Goal: Book appointment/travel/reservation

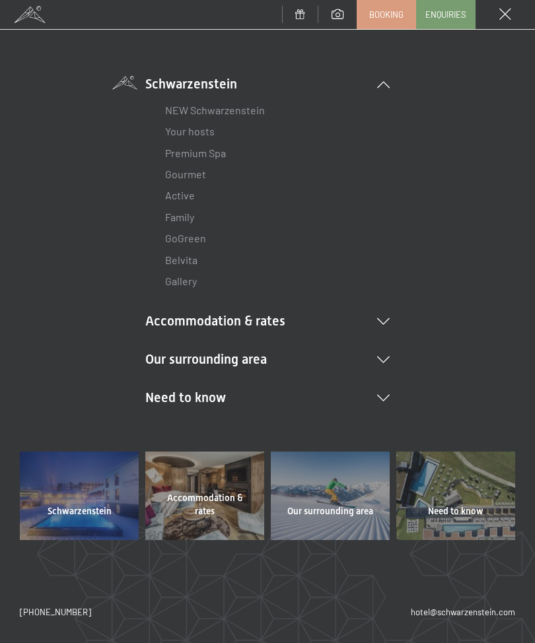
scroll to position [68, 0]
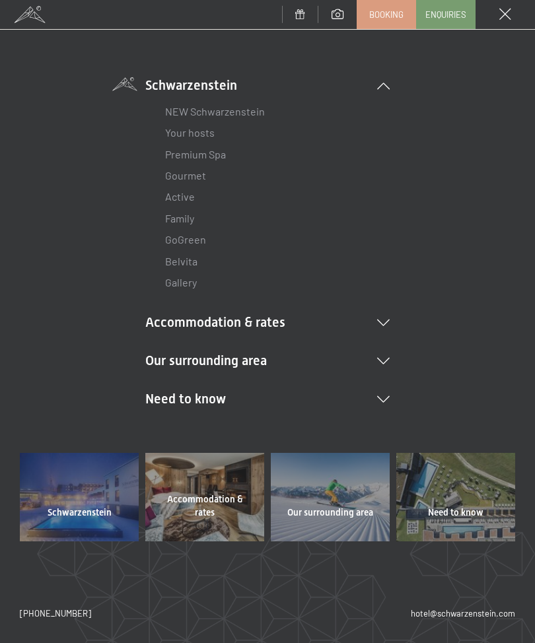
click at [441, 514] on span "Need to know" at bounding box center [455, 513] width 55 height 13
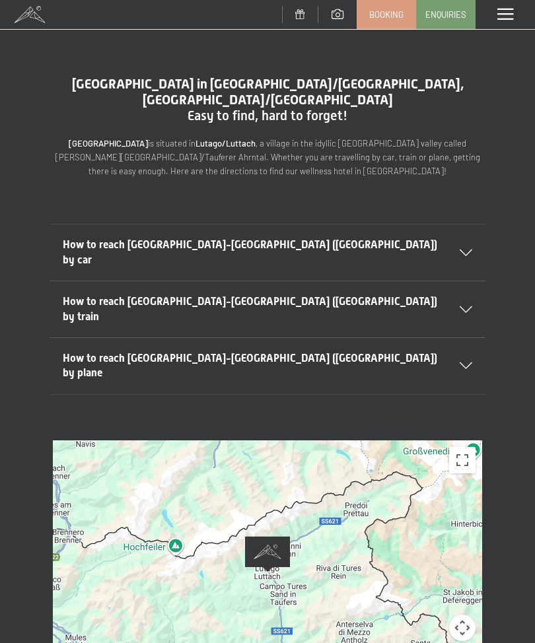
click at [362, 238] on h2 "How to reach [GEOGRAPHIC_DATA]-[GEOGRAPHIC_DATA] ([GEOGRAPHIC_DATA]) by car" at bounding box center [254, 253] width 383 height 30
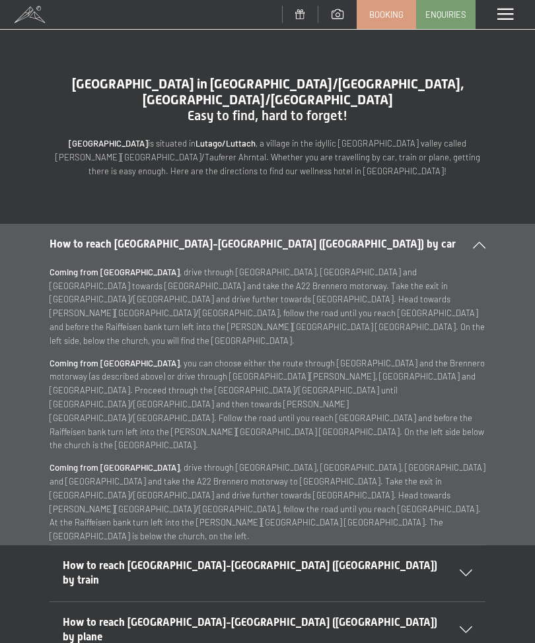
click at [509, 18] on span at bounding box center [505, 15] width 16 height 12
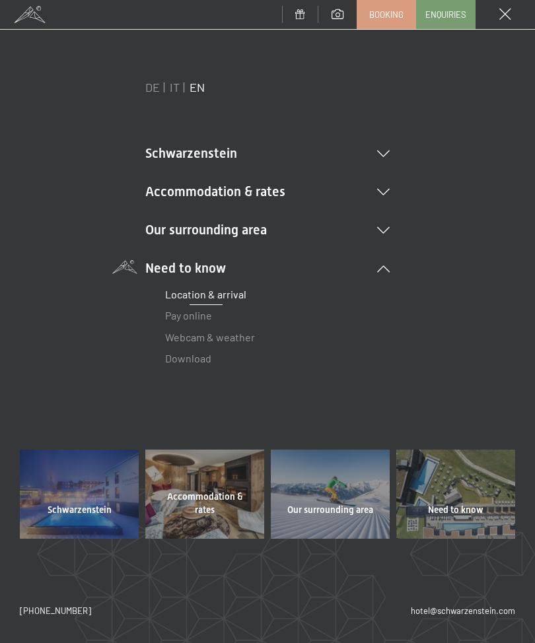
click at [227, 157] on li "Schwarzenstein NEW Schwarzenstein Your hosts Premium Spa Gourmet Active Weekly …" at bounding box center [267, 153] width 244 height 18
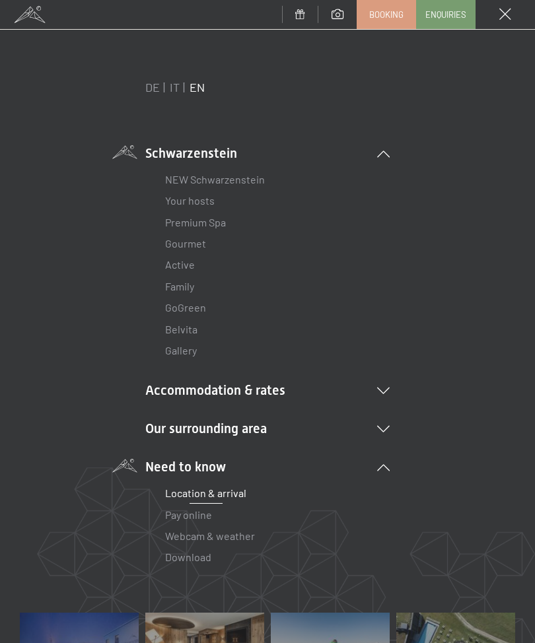
click at [245, 183] on link "NEW Schwarzenstein" at bounding box center [215, 179] width 100 height 13
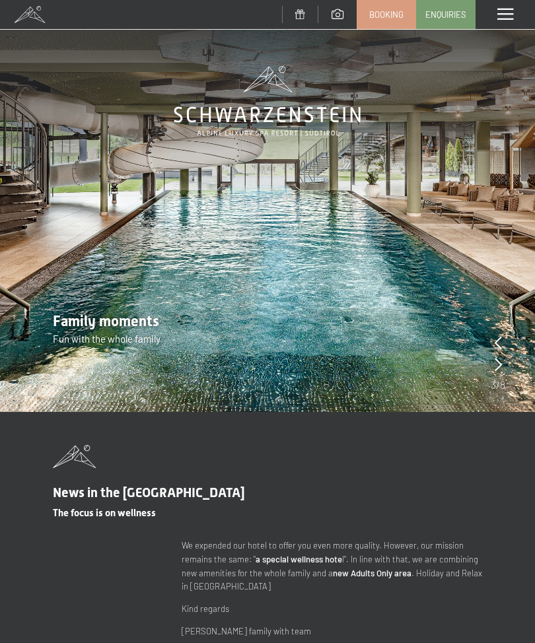
click at [501, 22] on div at bounding box center [505, 14] width 59 height 29
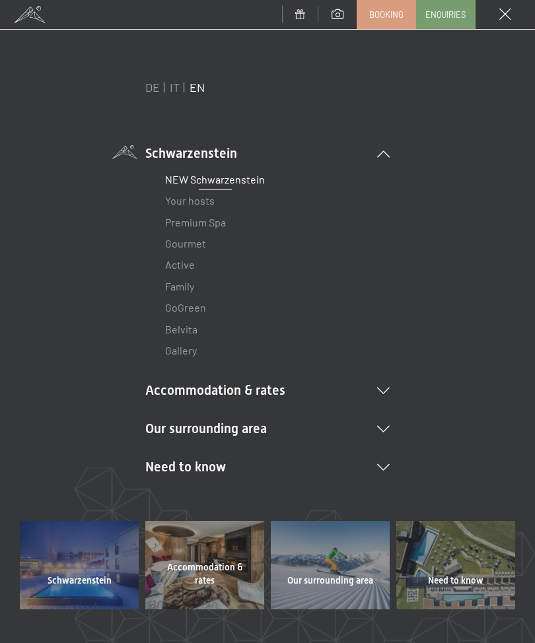
click at [248, 396] on li "Accommodation & rates Inclusive services Rooms & rates List Offers List Family …" at bounding box center [267, 390] width 244 height 18
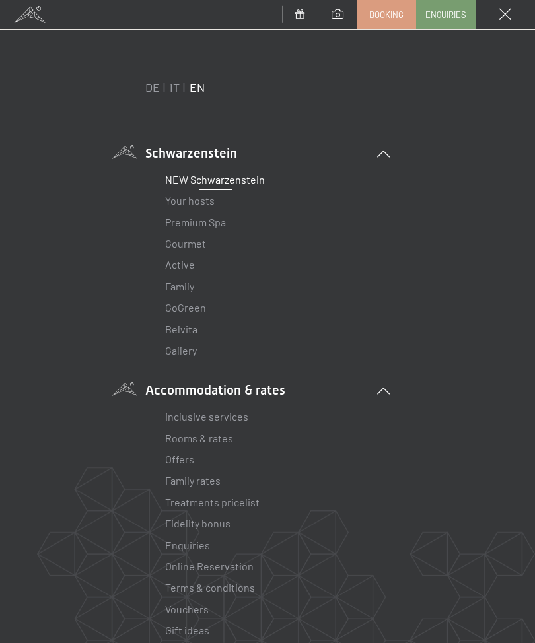
click at [232, 410] on link "Inclusive services" at bounding box center [206, 416] width 83 height 13
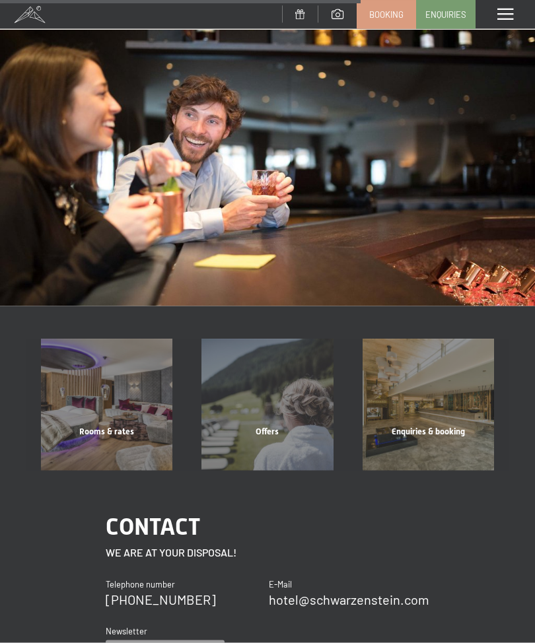
scroll to position [896, 0]
click at [94, 386] on div "Rooms & rates Show more" at bounding box center [106, 404] width 160 height 131
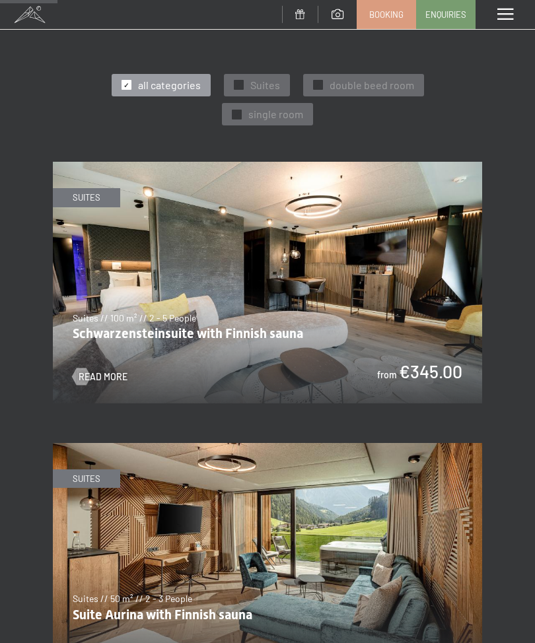
scroll to position [528, 0]
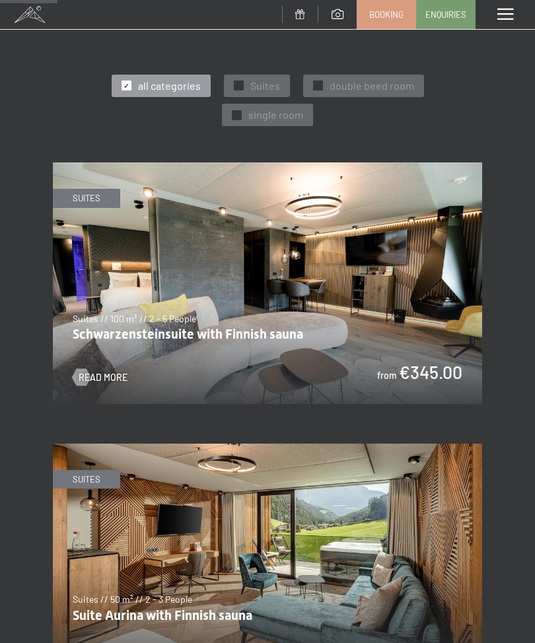
click at [93, 371] on span "Read more" at bounding box center [103, 377] width 49 height 13
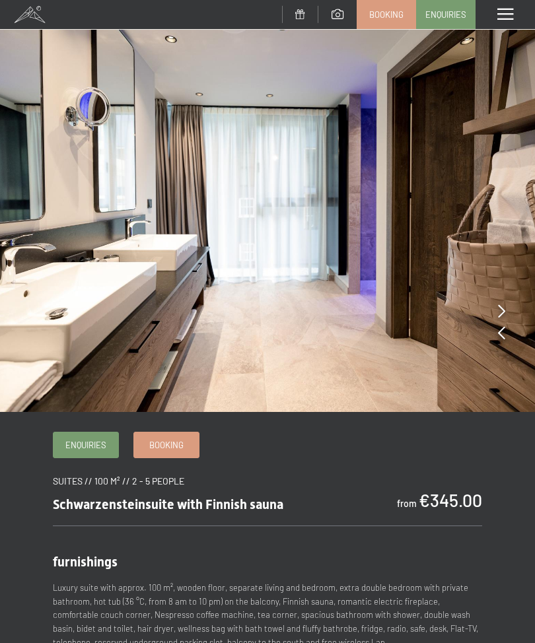
click at [533, 18] on div at bounding box center [505, 14] width 59 height 29
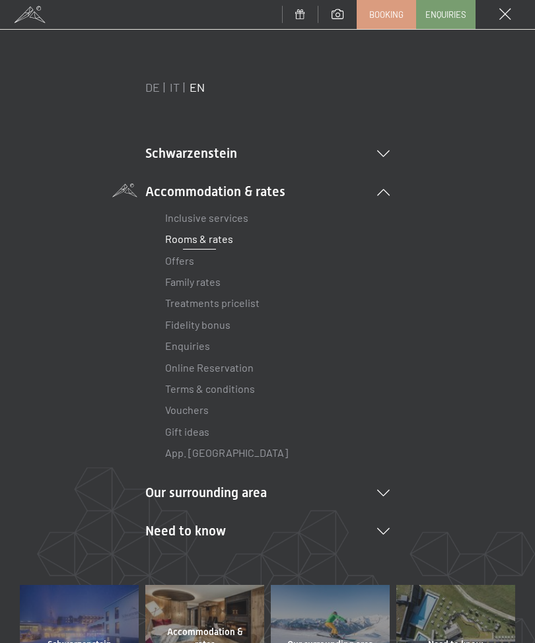
click at [211, 452] on link "App. [GEOGRAPHIC_DATA]" at bounding box center [226, 452] width 123 height 13
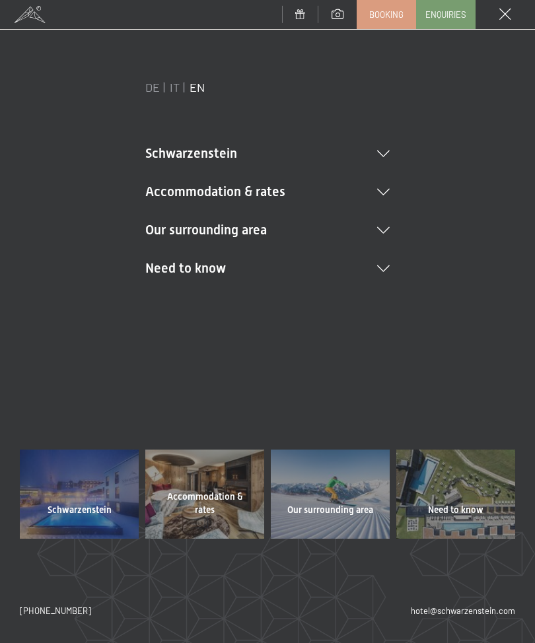
click at [202, 262] on li "Need to know Location & arrival Pay online Webcam & weather Download" at bounding box center [267, 268] width 244 height 18
click at [300, 267] on li "Need to know Location & arrival Pay online Webcam & weather Download" at bounding box center [267, 314] width 244 height 111
click at [301, 267] on li "Need to know Location & arrival Pay online Webcam & weather Download" at bounding box center [267, 268] width 244 height 18
click at [238, 294] on link "Location & arrival" at bounding box center [205, 294] width 81 height 13
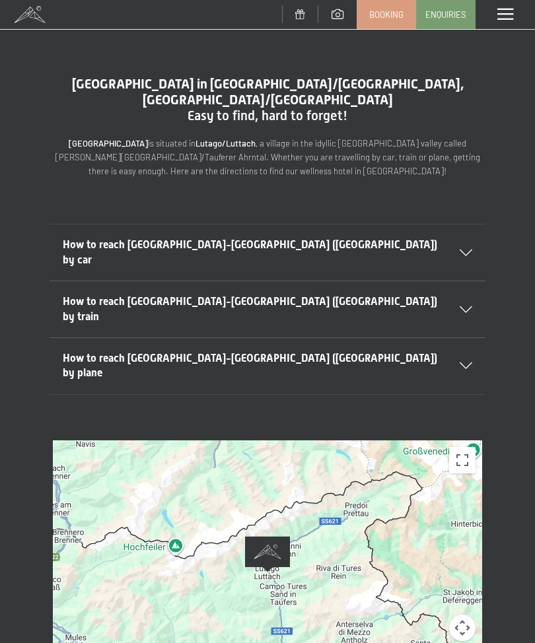
click at [506, 17] on span at bounding box center [505, 15] width 16 height 12
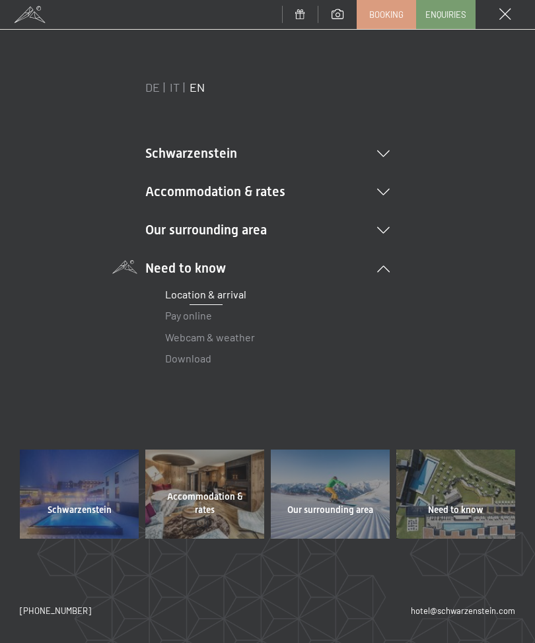
click at [446, 27] on div "Enquiries" at bounding box center [445, 14] width 59 height 29
click at [446, 18] on span "Enquiries" at bounding box center [445, 15] width 41 height 12
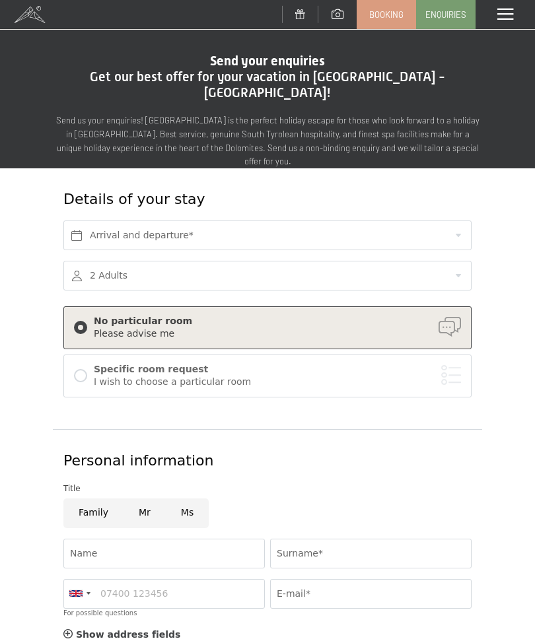
click at [502, 16] on span at bounding box center [505, 15] width 16 height 12
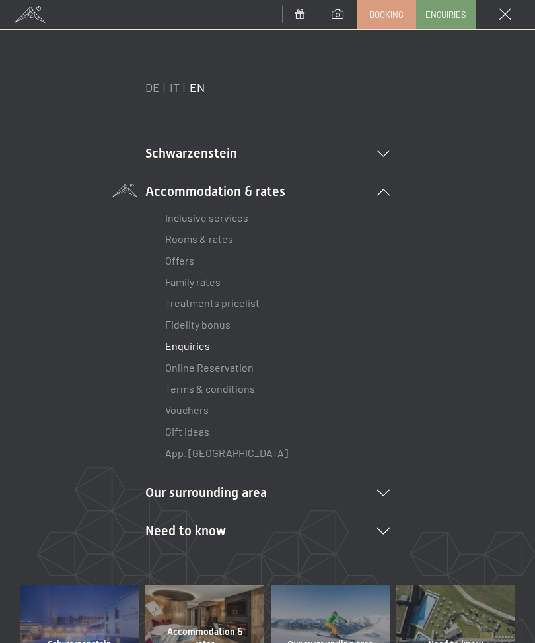
click at [178, 260] on link "Offers" at bounding box center [179, 260] width 29 height 13
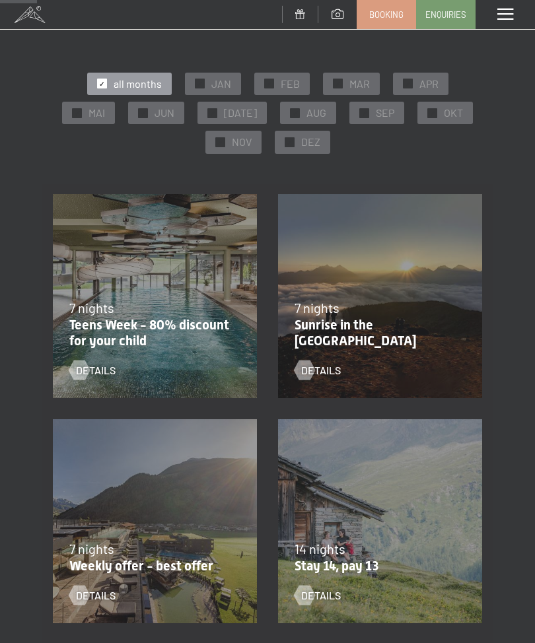
scroll to position [133, 0]
click at [281, 77] on span "FEB" at bounding box center [290, 84] width 19 height 15
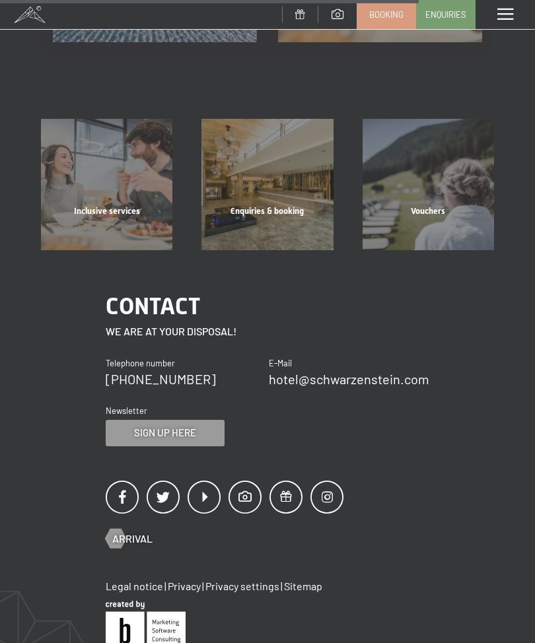
scroll to position [715, 0]
click at [283, 205] on div "Enquiries & booking" at bounding box center [267, 227] width 160 height 45
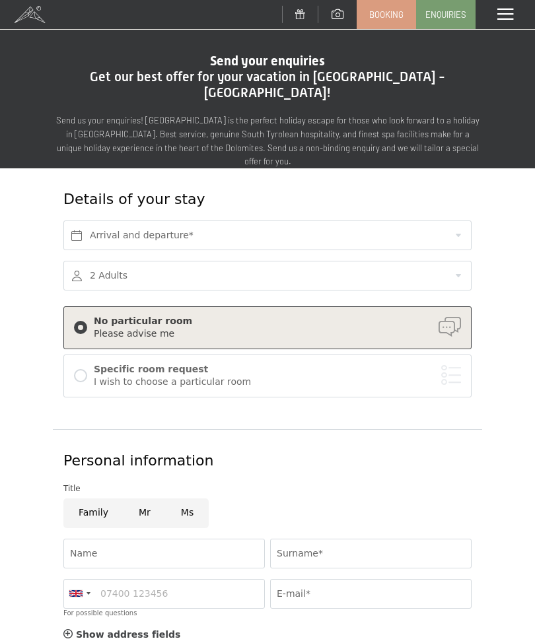
click at [20, 23] on span at bounding box center [29, 14] width 59 height 29
